Goal: Task Accomplishment & Management: Use online tool/utility

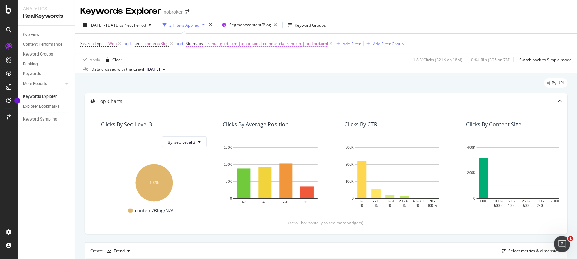
click at [283, 43] on span "rental-guide.xml|tenant.xml|commercial-rent.xml|landlord.xml" at bounding box center [268, 43] width 120 height 9
click at [241, 83] on input "rental-guide.xml|tenant.xml|commercial-rent.xml|landlord.xml" at bounding box center [224, 82] width 64 height 11
paste input "buyers-guide"
type input "buyers-guide.xml"
click at [255, 94] on div "Apply" at bounding box center [260, 97] width 10 height 6
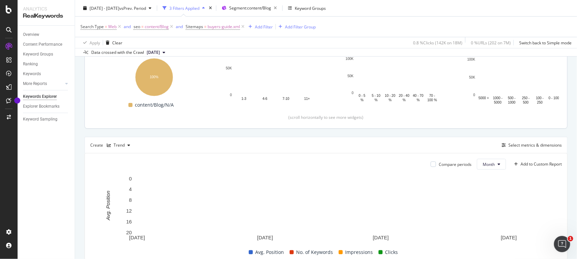
scroll to position [10, 0]
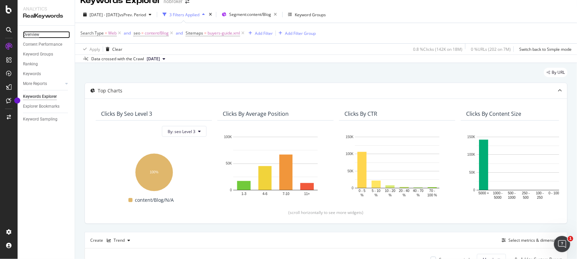
click at [34, 32] on div "Overview" at bounding box center [31, 34] width 16 height 7
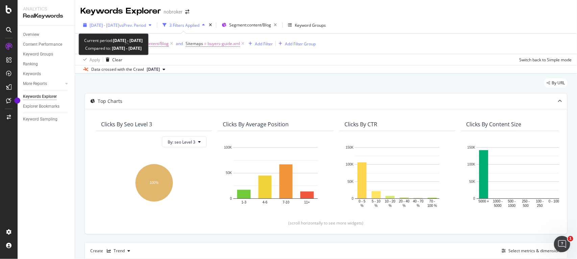
click at [136, 28] on div "[DATE] - [DATE] vs Prev. Period" at bounding box center [117, 25] width 74 height 10
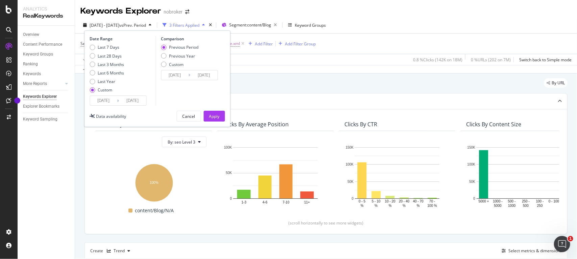
click at [113, 100] on input "[DATE]" at bounding box center [103, 100] width 27 height 9
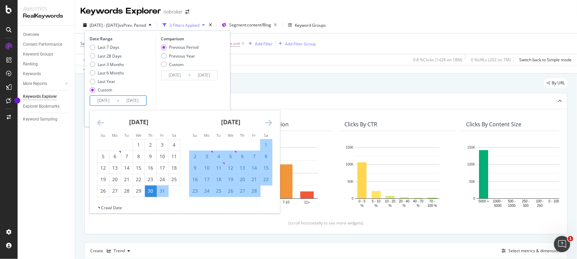
click at [271, 119] on icon "Move forward to switch to the next month." at bounding box center [268, 122] width 7 height 8
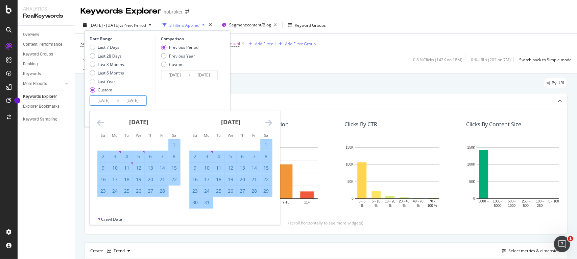
click at [271, 119] on icon "Move forward to switch to the next month." at bounding box center [268, 122] width 7 height 8
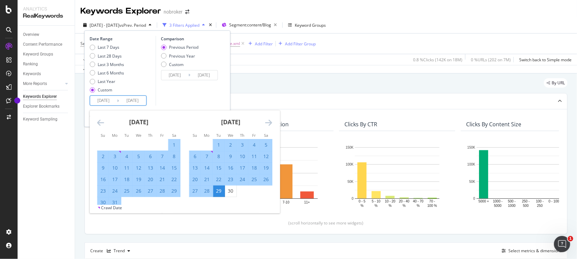
click at [271, 119] on icon "Move forward to switch to the next month." at bounding box center [268, 122] width 7 height 8
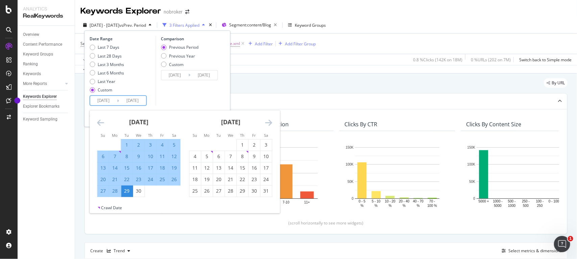
click at [271, 119] on icon "Move forward to switch to the next month." at bounding box center [268, 122] width 7 height 8
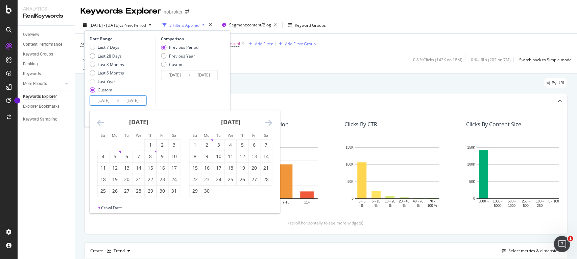
click at [271, 119] on icon "Move forward to switch to the next month." at bounding box center [268, 122] width 7 height 8
click at [259, 146] on div "1" at bounding box center [254, 144] width 11 height 7
type input "[DATE]"
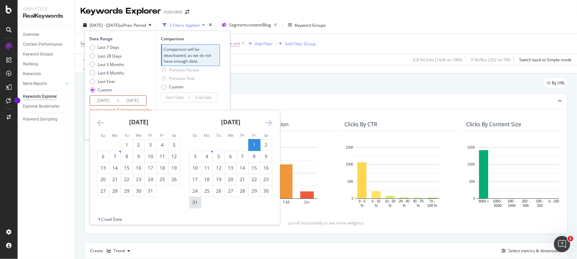
click at [198, 200] on div "31" at bounding box center [195, 202] width 11 height 7
type input "[DATE]"
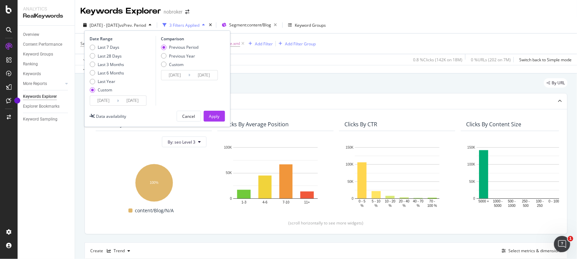
click at [186, 75] on input "[DATE]" at bounding box center [174, 74] width 27 height 9
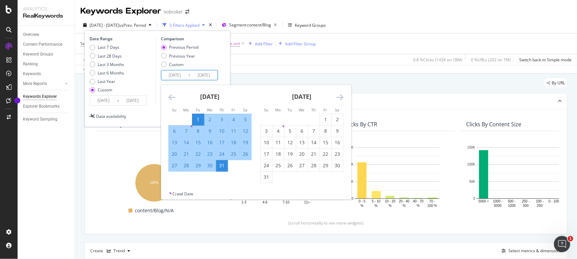
click at [172, 97] on icon "Move backward to switch to the previous month." at bounding box center [171, 97] width 7 height 8
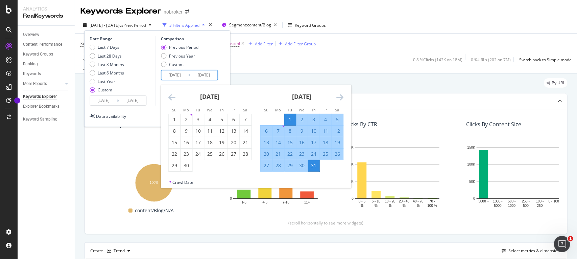
click at [172, 97] on icon "Move backward to switch to the previous month." at bounding box center [171, 97] width 7 height 8
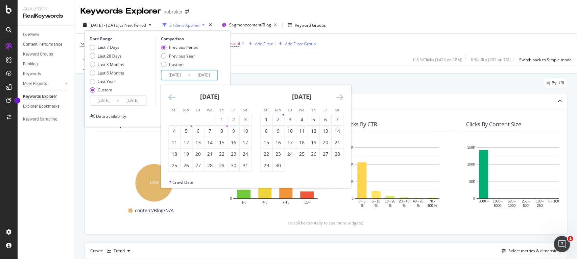
click at [172, 97] on icon "Move backward to switch to the previous month." at bounding box center [171, 97] width 7 height 8
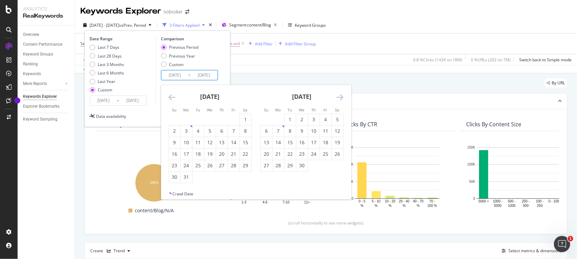
click at [172, 97] on icon "Move backward to switch to the previous month." at bounding box center [171, 97] width 7 height 8
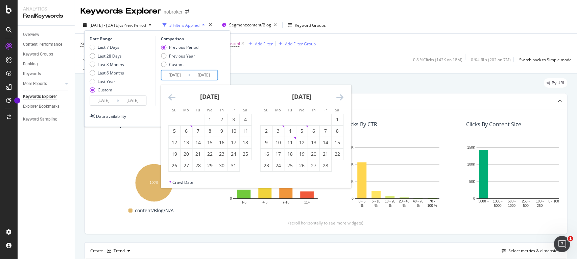
click at [172, 97] on icon "Move backward to switch to the previous month." at bounding box center [171, 97] width 7 height 8
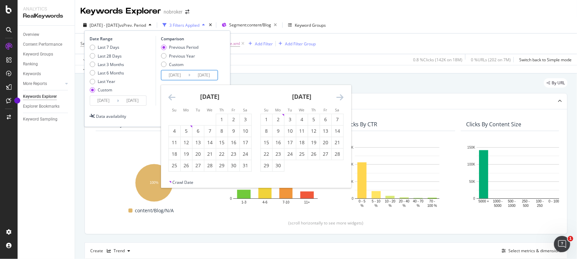
click at [172, 97] on icon "Move backward to switch to the previous month." at bounding box center [171, 97] width 7 height 8
click at [190, 118] on div "1" at bounding box center [186, 119] width 11 height 7
type input "[DATE]"
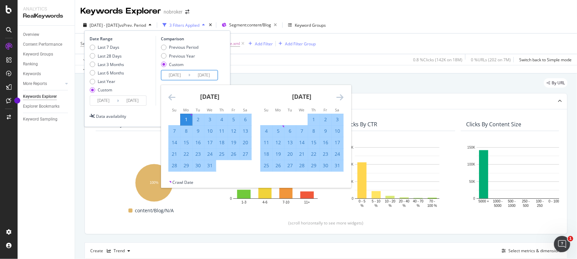
click at [210, 168] on div "31" at bounding box center [209, 165] width 11 height 7
type input "[DATE]"
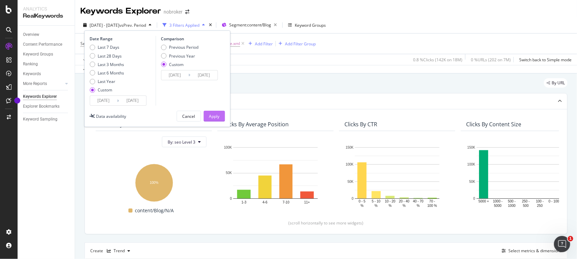
click at [222, 112] on button "Apply" at bounding box center [214, 116] width 21 height 11
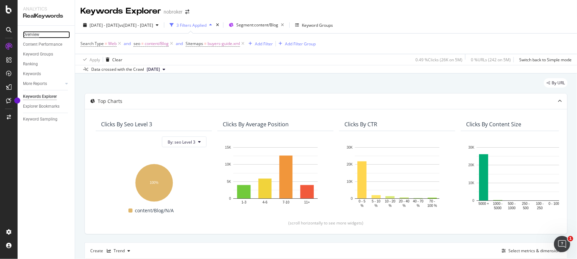
click at [28, 31] on div "Overview" at bounding box center [31, 34] width 16 height 7
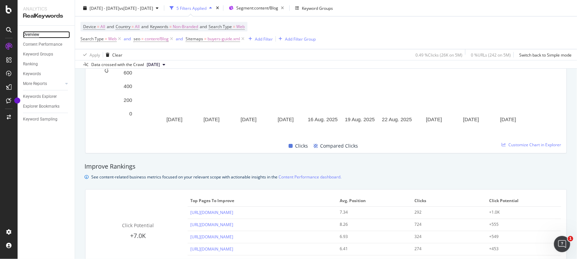
scroll to position [440, 0]
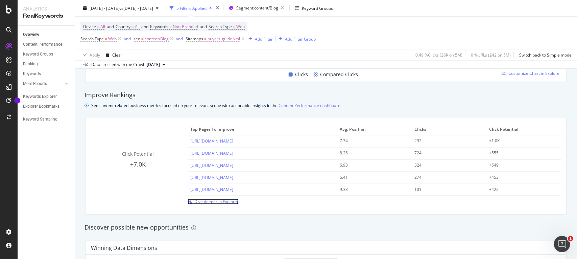
click at [210, 202] on span "Dive deeper in Explorer" at bounding box center [216, 201] width 44 height 6
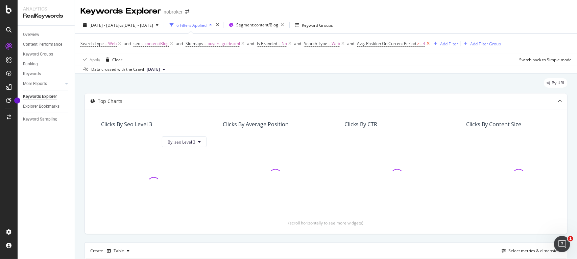
click at [430, 43] on icon at bounding box center [428, 43] width 6 height 7
click at [282, 41] on span "No" at bounding box center [284, 43] width 5 height 9
click at [269, 63] on div "No" at bounding box center [300, 59] width 74 height 11
click at [269, 60] on icon at bounding box center [271, 59] width 5 height 4
click at [271, 58] on icon at bounding box center [271, 59] width 5 height 4
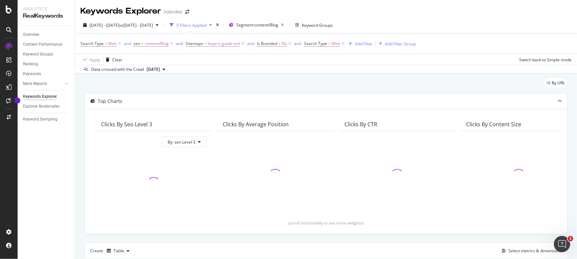
click at [433, 34] on div "Search Type = Web and seo = content/Blog and Sitemaps = buyers-guide.xml and Is…" at bounding box center [325, 43] width 491 height 20
click at [290, 44] on icon at bounding box center [290, 43] width 6 height 7
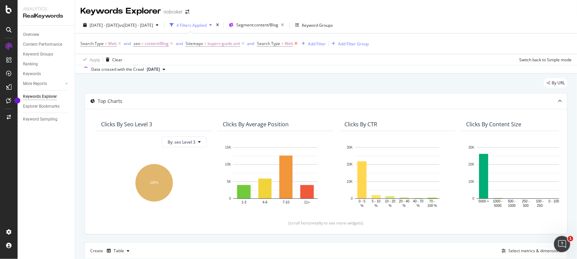
click at [295, 45] on icon at bounding box center [296, 43] width 6 height 7
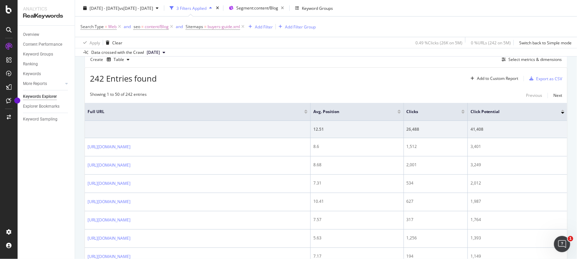
scroll to position [112, 0]
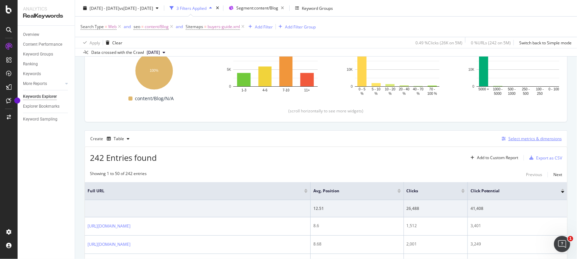
click at [524, 140] on div "Select metrics & dimensions" at bounding box center [535, 139] width 53 height 6
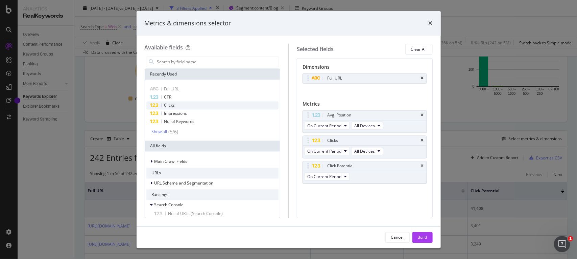
click at [185, 108] on div "Clicks" at bounding box center [212, 105] width 133 height 8
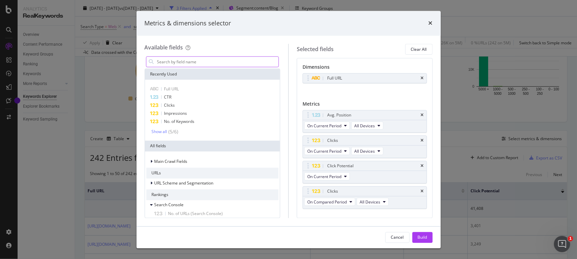
click at [176, 60] on input "modal" at bounding box center [218, 62] width 122 height 10
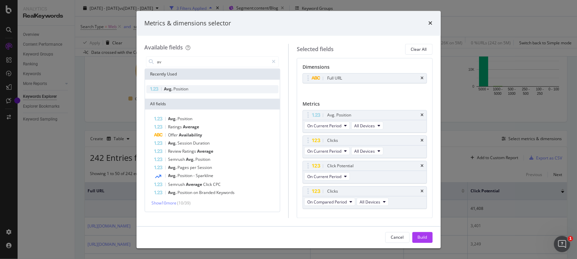
click at [171, 86] on span "Avg." at bounding box center [168, 89] width 9 height 6
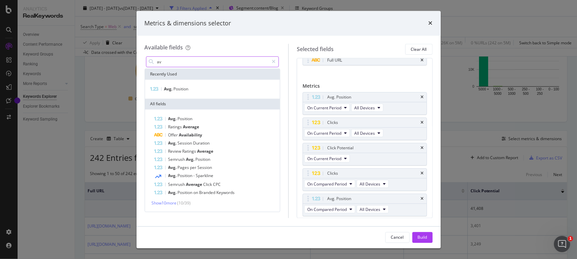
click at [203, 62] on input "av" at bounding box center [213, 62] width 113 height 10
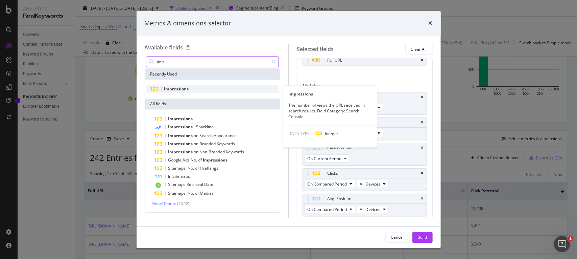
type input "imp"
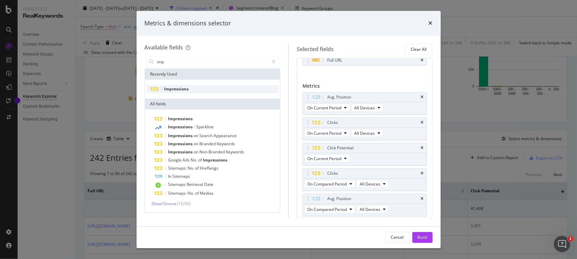
click at [198, 92] on div "Impressions" at bounding box center [212, 89] width 133 height 8
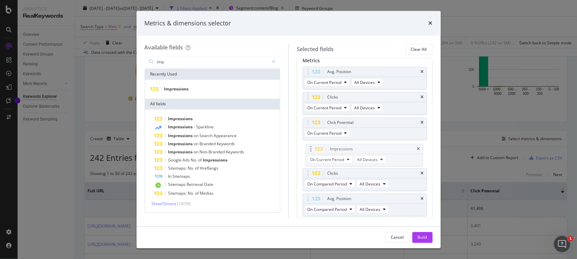
drag, startPoint x: 308, startPoint y: 199, endPoint x: 311, endPoint y: 148, distance: 50.8
click at [311, 148] on body "Analytics RealKeywords Overview Content Performance Keyword Groups Ranking Keyw…" at bounding box center [288, 129] width 577 height 259
drag, startPoint x: 308, startPoint y: 175, endPoint x: 310, endPoint y: 121, distance: 54.5
click at [310, 121] on body "Analytics RealKeywords Overview Content Performance Keyword Groups Ranking Keyw…" at bounding box center [288, 129] width 577 height 259
drag, startPoint x: 309, startPoint y: 198, endPoint x: 307, endPoint y: 90, distance: 107.6
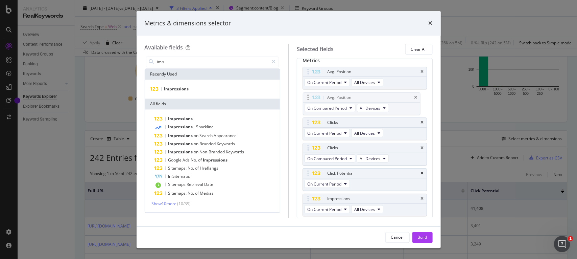
click at [307, 90] on body "Analytics RealKeywords Overview Content Performance Keyword Groups Ranking Keyw…" at bounding box center [288, 129] width 577 height 259
click at [414, 174] on div "Click Potential" at bounding box center [365, 173] width 124 height 9
click at [421, 174] on icon "times" at bounding box center [422, 173] width 3 height 4
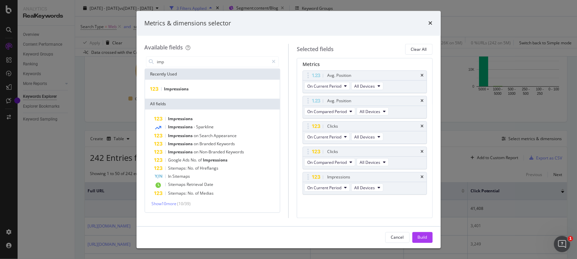
scroll to position [41, 0]
click at [179, 86] on span "Impressions" at bounding box center [176, 89] width 25 height 6
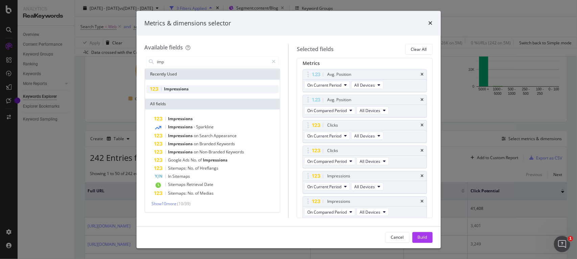
scroll to position [43, 0]
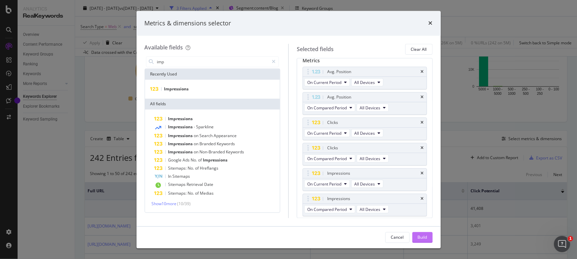
click at [428, 234] on button "Build" at bounding box center [423, 237] width 20 height 11
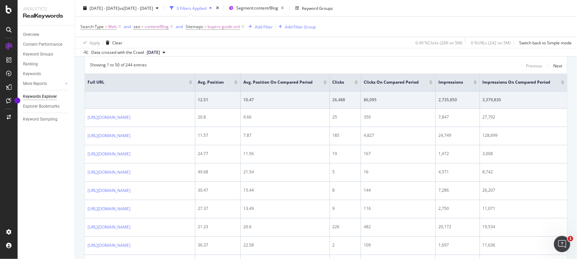
scroll to position [224, 0]
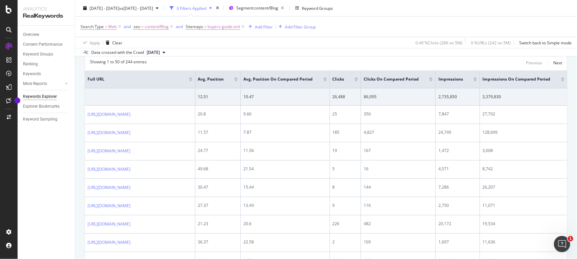
click at [433, 80] on div at bounding box center [430, 80] width 3 height 2
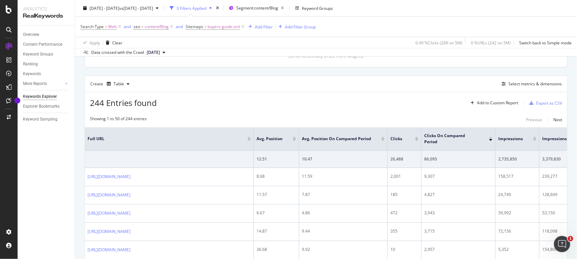
scroll to position [164, 0]
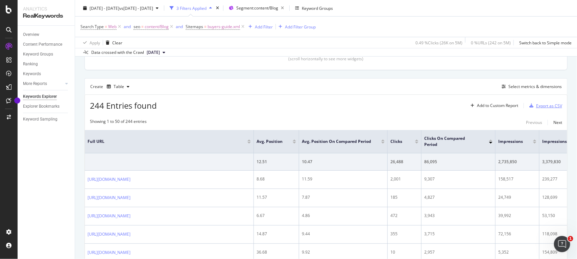
click at [546, 104] on div "Export as CSV" at bounding box center [549, 106] width 26 height 6
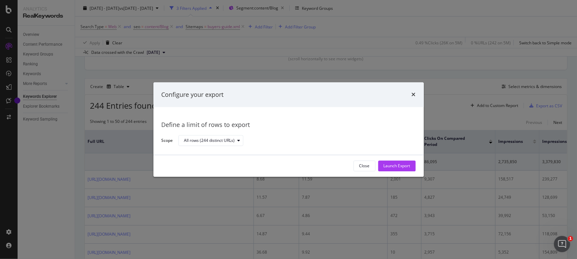
click at [410, 94] on div "Configure your export" at bounding box center [289, 94] width 254 height 9
click at [413, 94] on icon "times" at bounding box center [414, 94] width 4 height 5
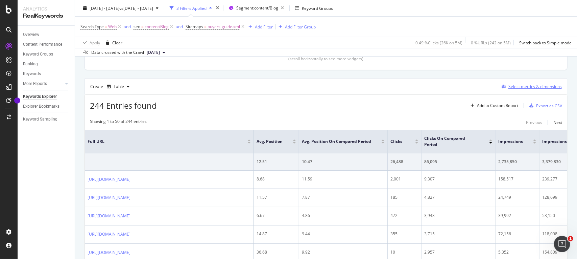
click at [529, 85] on div "Select metrics & dimensions" at bounding box center [535, 87] width 53 height 6
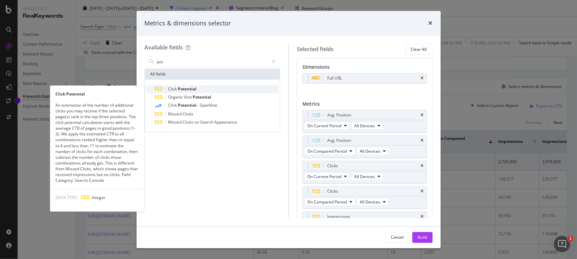
type input "pot"
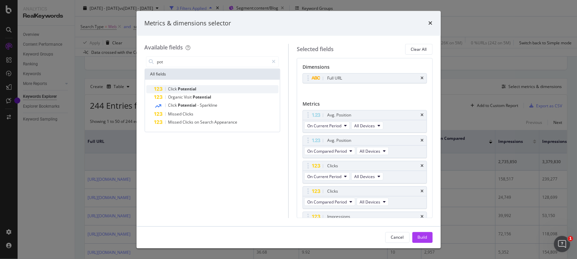
click at [179, 89] on span "Potential" at bounding box center [187, 89] width 19 height 6
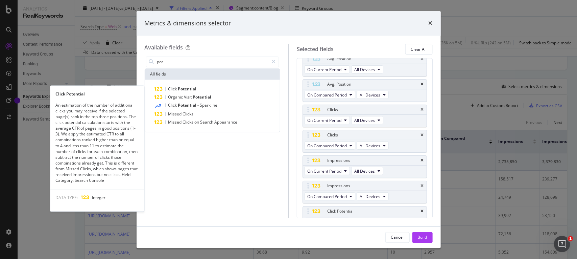
scroll to position [69, 0]
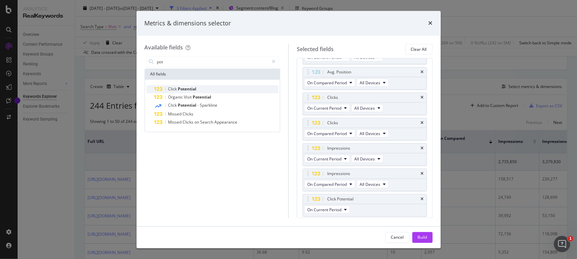
click at [186, 87] on span "Potential" at bounding box center [187, 89] width 19 height 6
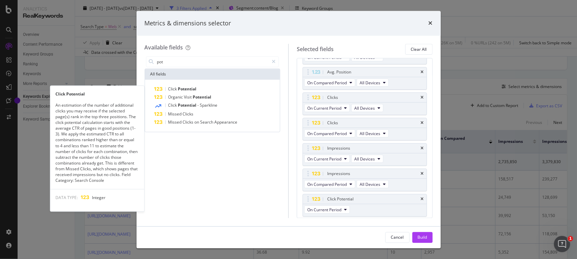
scroll to position [94, 0]
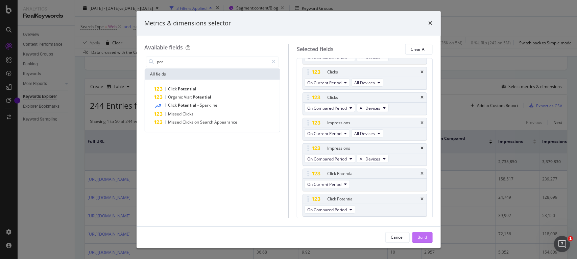
click at [417, 234] on button "Build" at bounding box center [423, 237] width 20 height 11
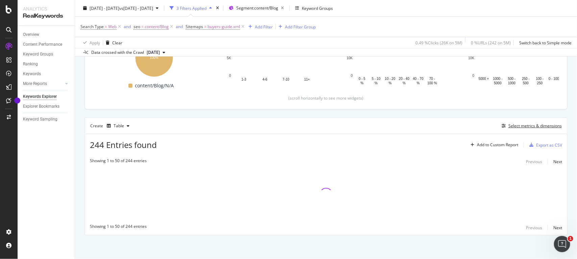
scroll to position [125, 0]
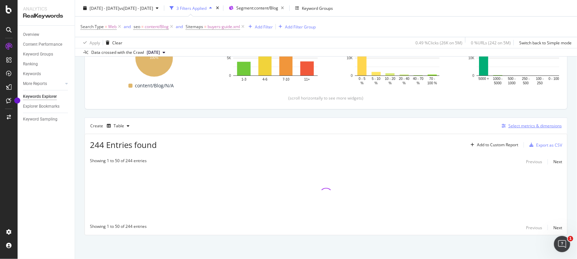
click at [530, 127] on div "Select metrics & dimensions" at bounding box center [535, 126] width 53 height 6
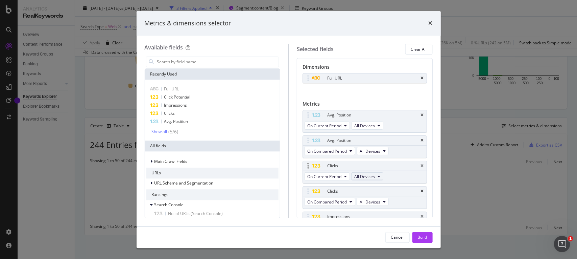
scroll to position [117, 0]
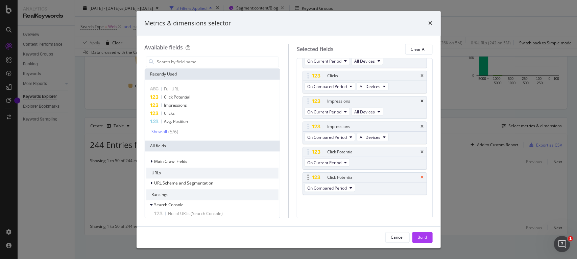
click at [421, 179] on icon "times" at bounding box center [422, 177] width 3 height 4
click at [416, 238] on button "Build" at bounding box center [423, 237] width 20 height 11
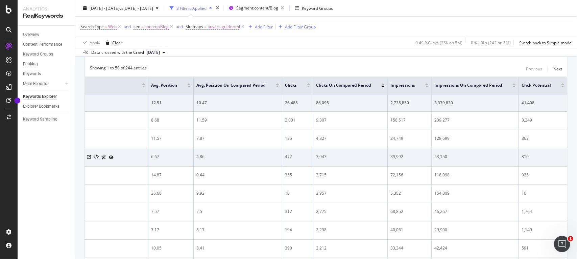
scroll to position [102, 0]
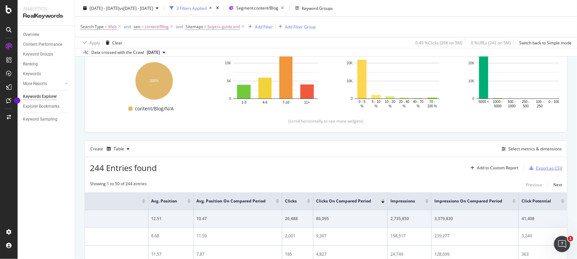
click at [538, 169] on div "Export as CSV" at bounding box center [549, 168] width 26 height 6
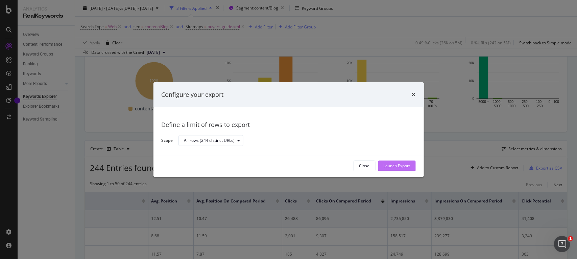
click at [401, 165] on div "Launch Export" at bounding box center [397, 166] width 27 height 6
